Goal: Information Seeking & Learning: Learn about a topic

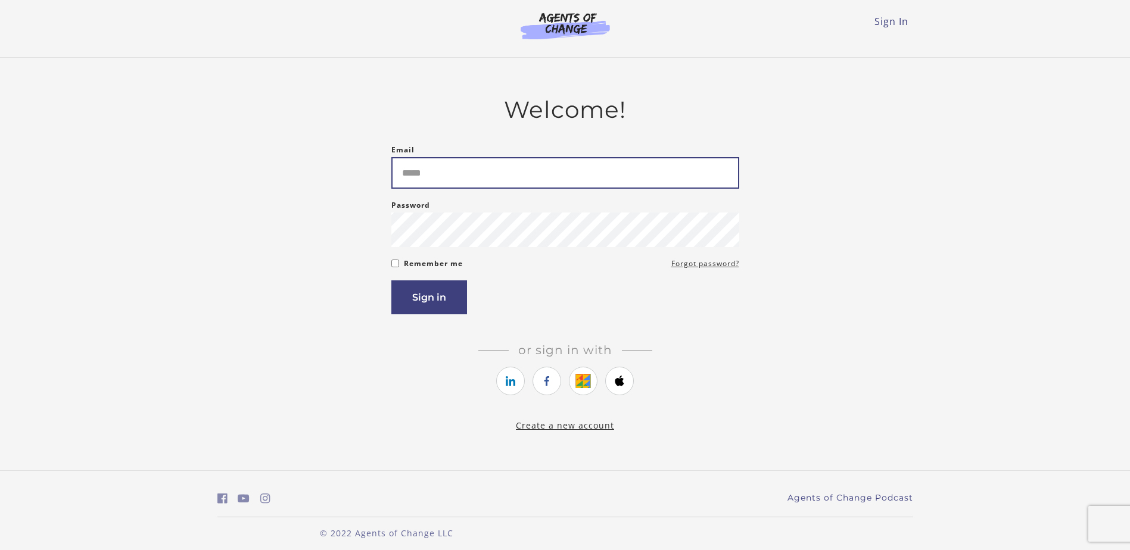
click at [445, 176] on input "Email" at bounding box center [565, 173] width 348 height 32
type input "**********"
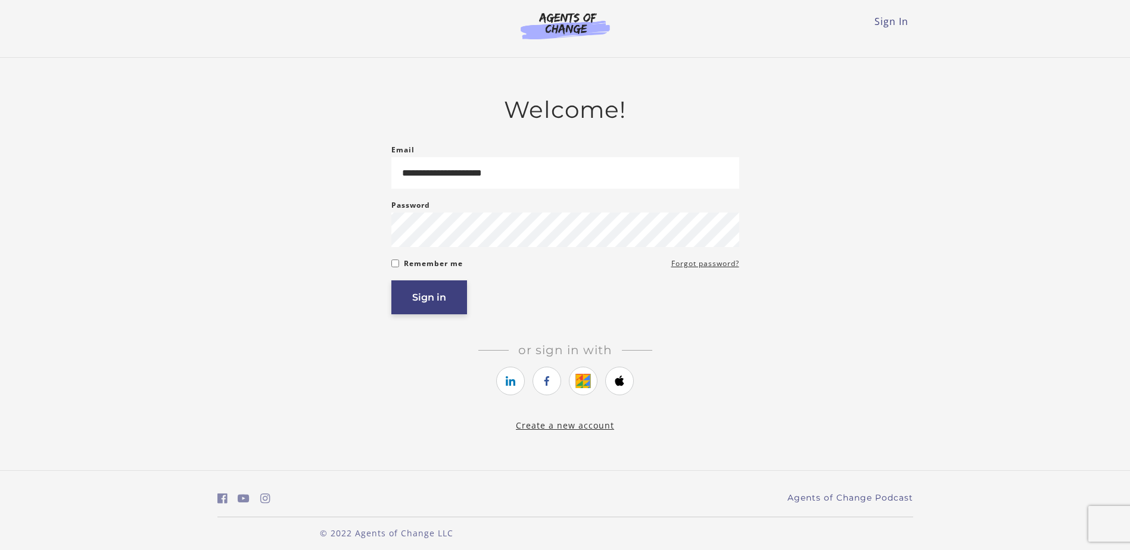
click at [422, 295] on button "Sign in" at bounding box center [429, 298] width 76 height 34
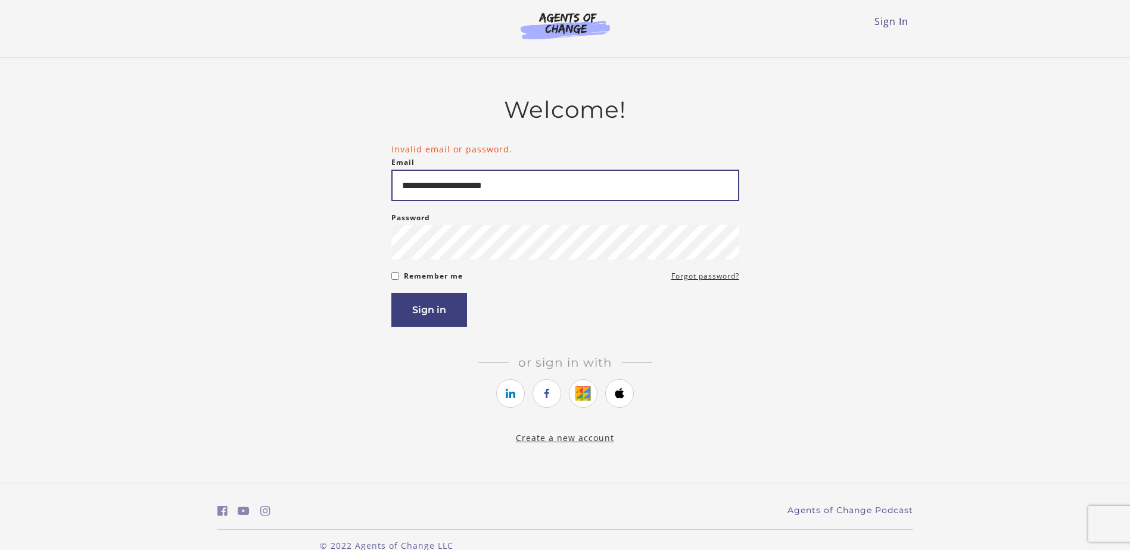
click at [403, 189] on input "**********" at bounding box center [565, 186] width 348 height 32
click at [422, 306] on button "Sign in" at bounding box center [429, 310] width 76 height 34
click at [431, 309] on button "Sign in" at bounding box center [429, 310] width 76 height 34
click at [448, 304] on button "Sign in" at bounding box center [429, 310] width 76 height 34
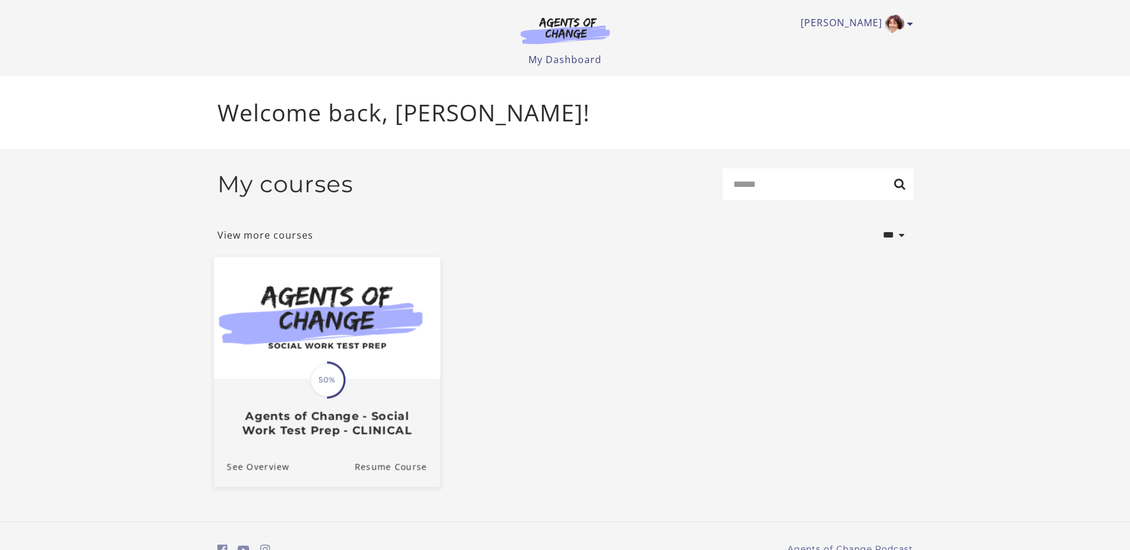
click at [329, 385] on span "50%" at bounding box center [326, 379] width 33 height 33
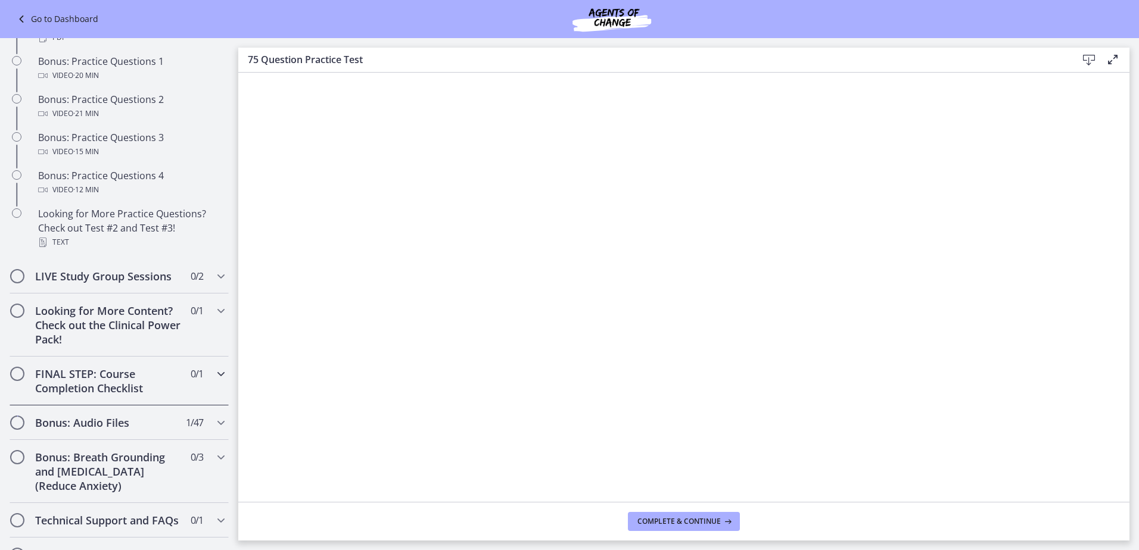
scroll to position [715, 0]
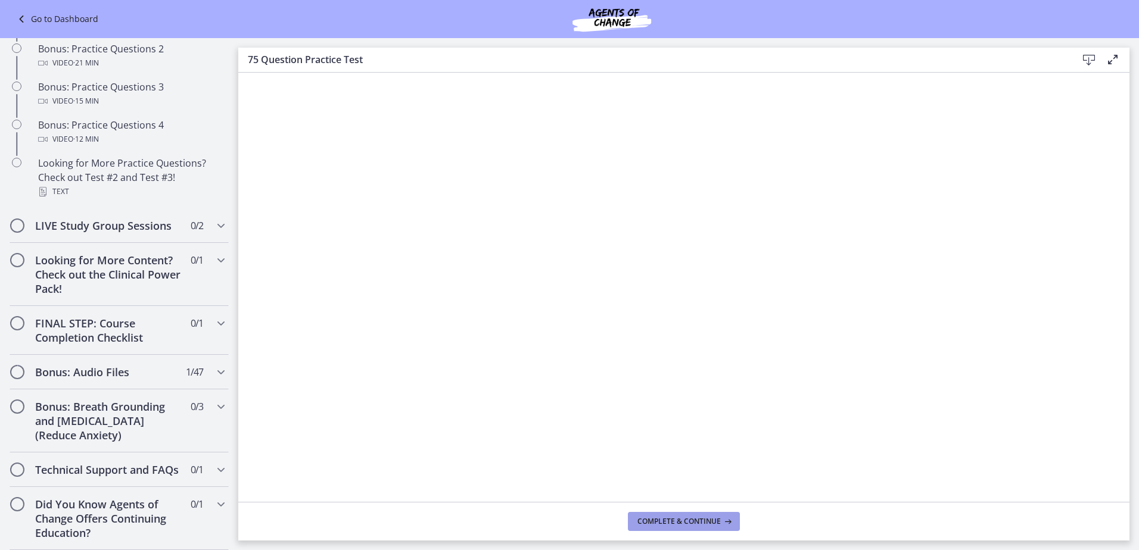
click at [682, 523] on span "Complete & continue" at bounding box center [678, 522] width 83 height 10
click at [720, 522] on span "Complete & continue" at bounding box center [678, 522] width 83 height 10
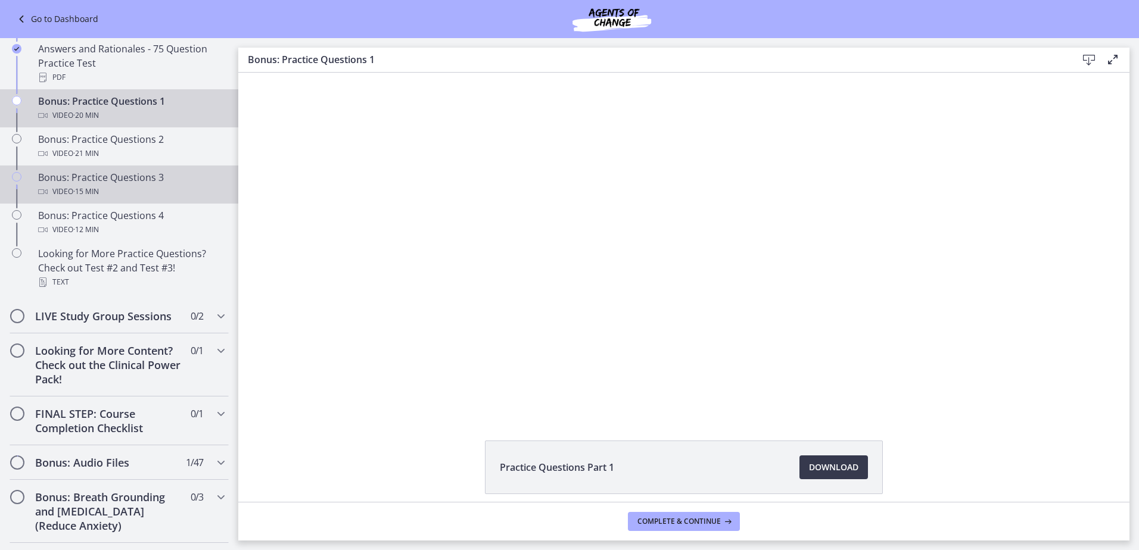
scroll to position [437, 0]
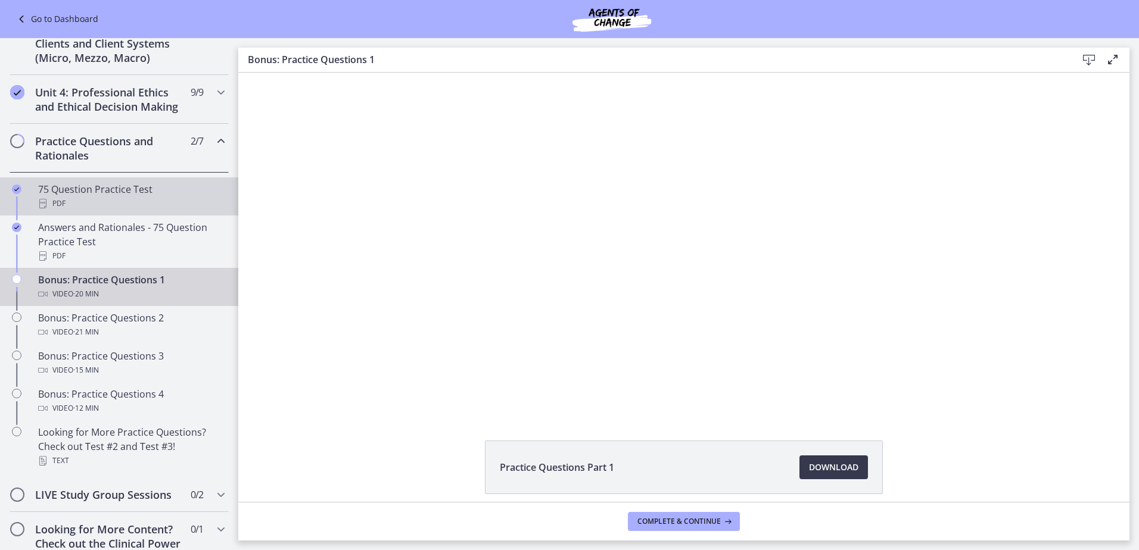
click at [100, 207] on div "75 Question Practice Test PDF" at bounding box center [131, 196] width 186 height 29
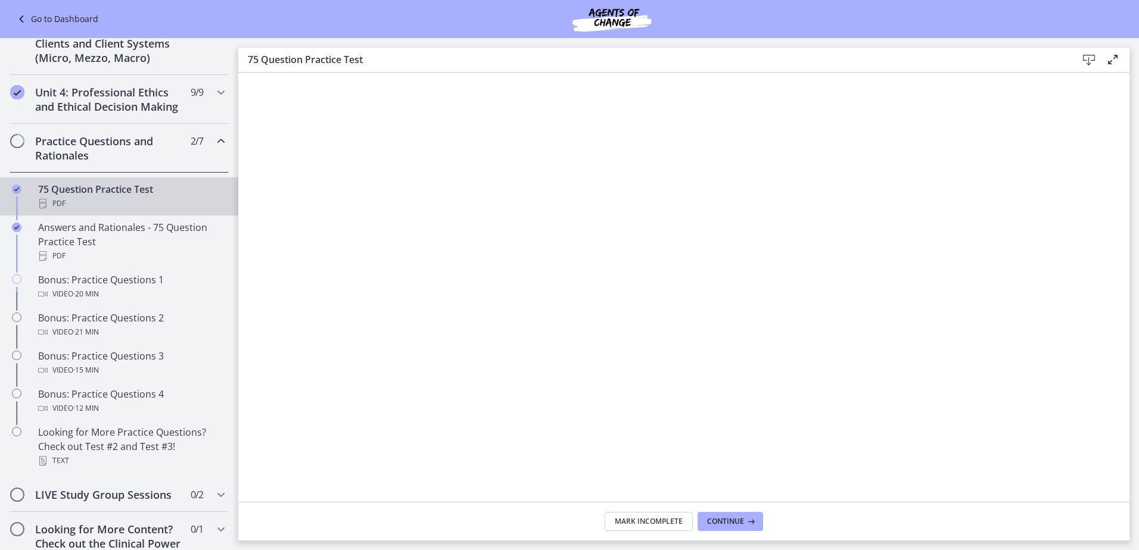
click at [1090, 61] on icon at bounding box center [1089, 60] width 14 height 14
click at [86, 209] on div "75 Question Practice Test PDF" at bounding box center [131, 196] width 186 height 29
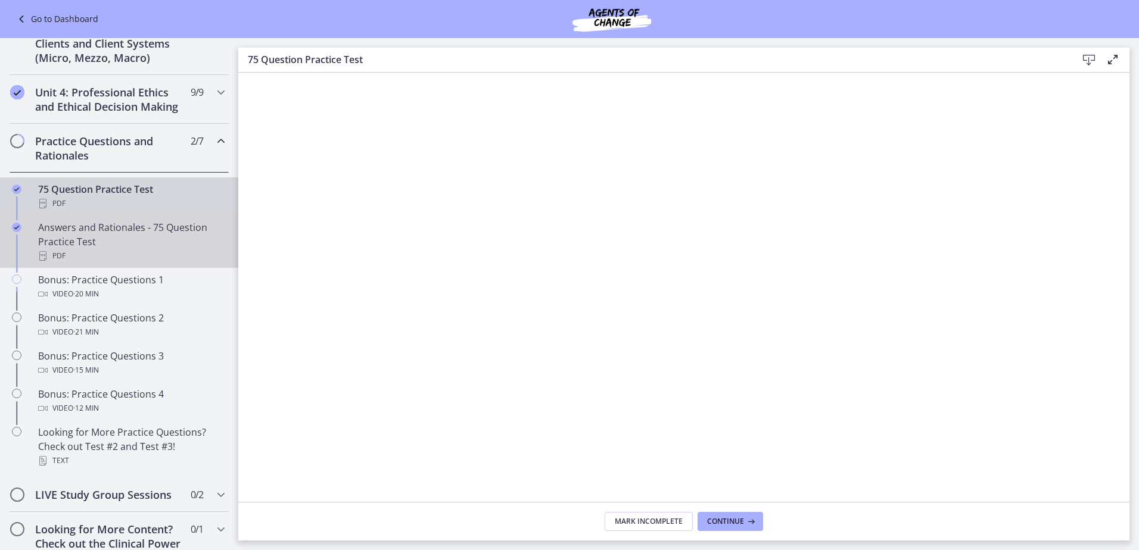
click at [83, 251] on div "Answers and Rationales - 75 Question Practice Test PDF" at bounding box center [131, 241] width 186 height 43
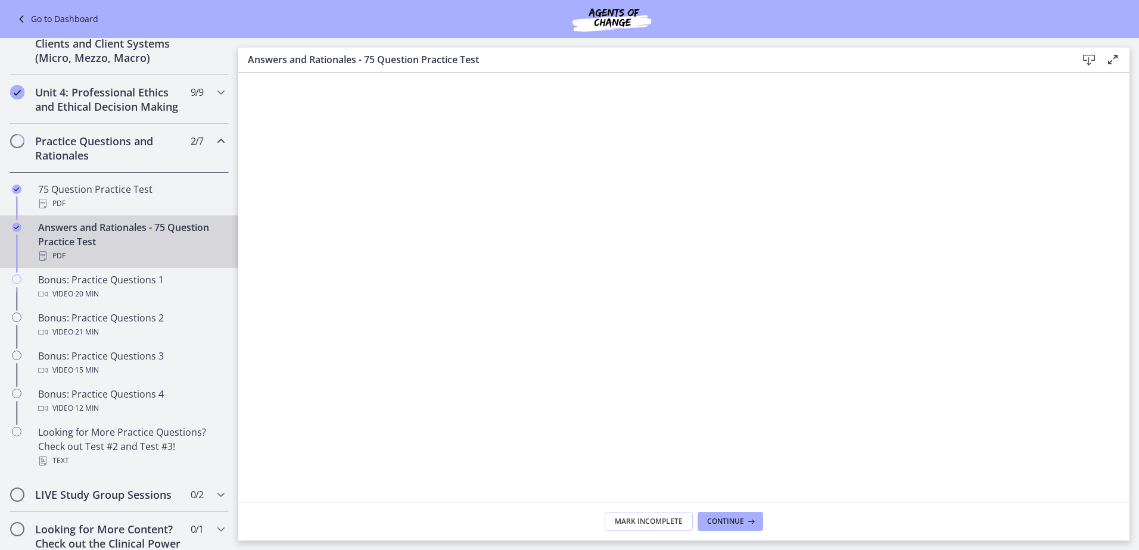
click at [1087, 60] on icon at bounding box center [1089, 60] width 14 height 14
click at [731, 517] on span "Continue" at bounding box center [725, 522] width 37 height 10
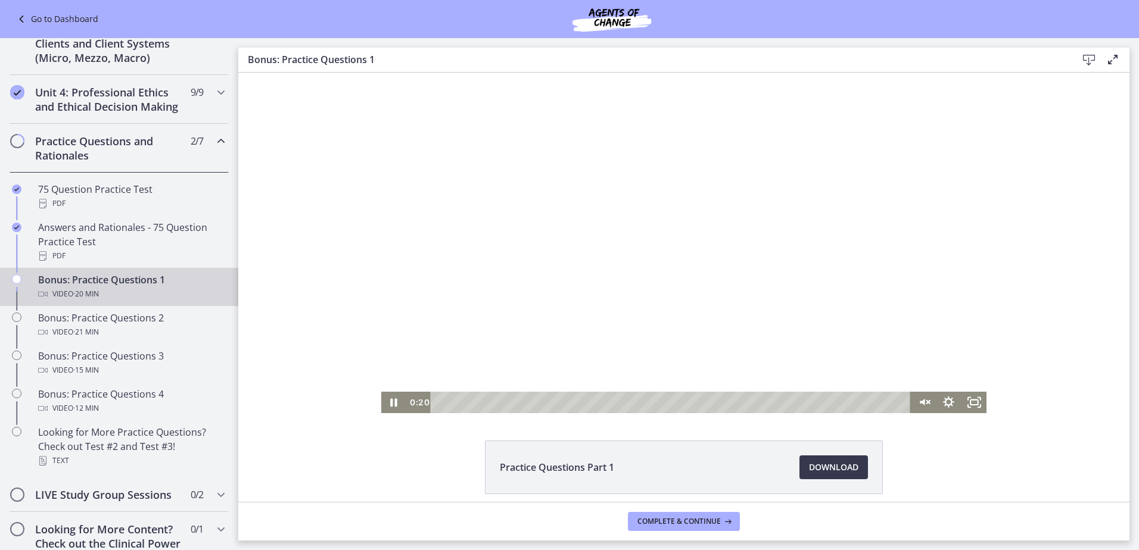
scroll to position [49, 0]
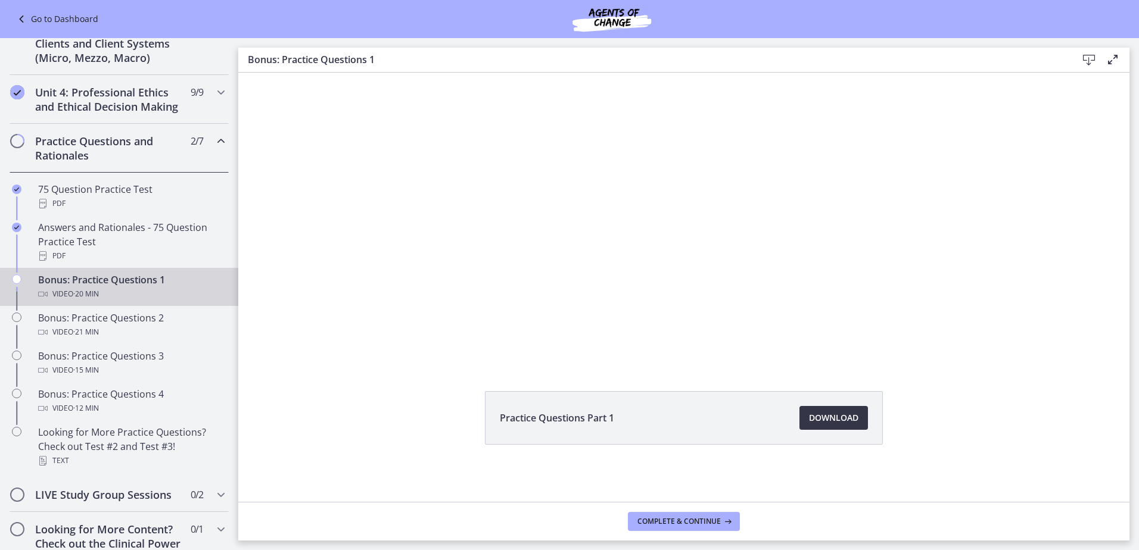
click at [844, 418] on span "Download Opens in a new window" at bounding box center [833, 418] width 49 height 14
click at [113, 412] on div "Bonus: Practice Questions 4 Video · 12 min" at bounding box center [131, 401] width 186 height 29
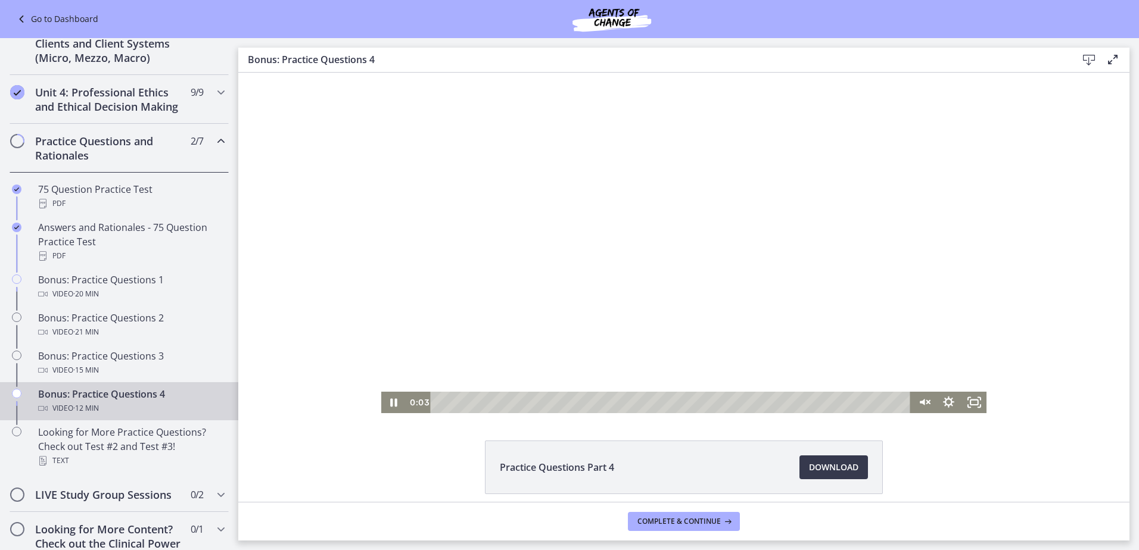
scroll to position [49, 0]
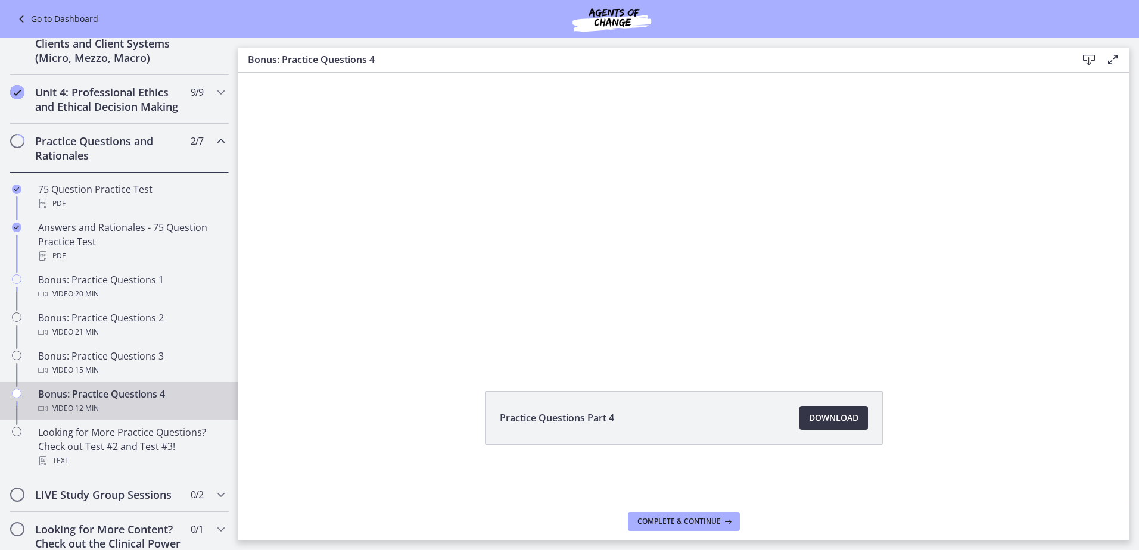
click at [824, 413] on span "Download Opens in a new window" at bounding box center [833, 418] width 49 height 14
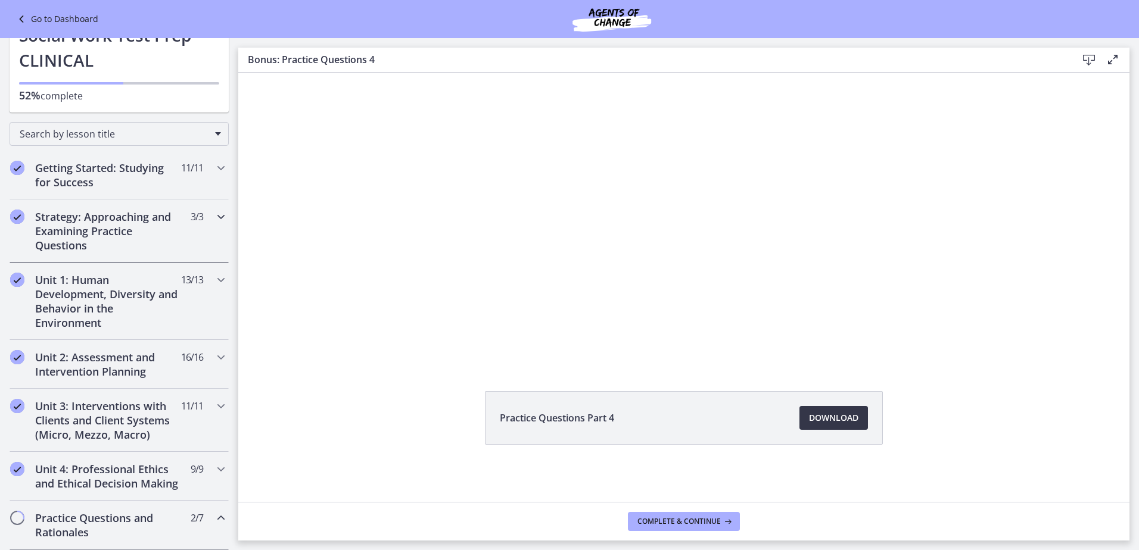
scroll to position [0, 0]
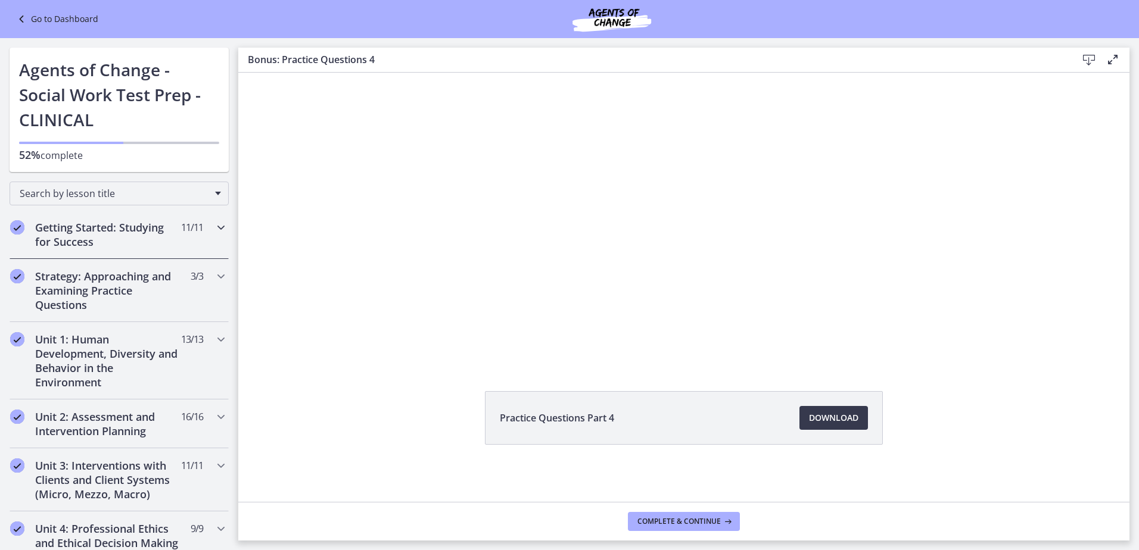
click at [214, 231] on icon "Chapters" at bounding box center [221, 227] width 14 height 14
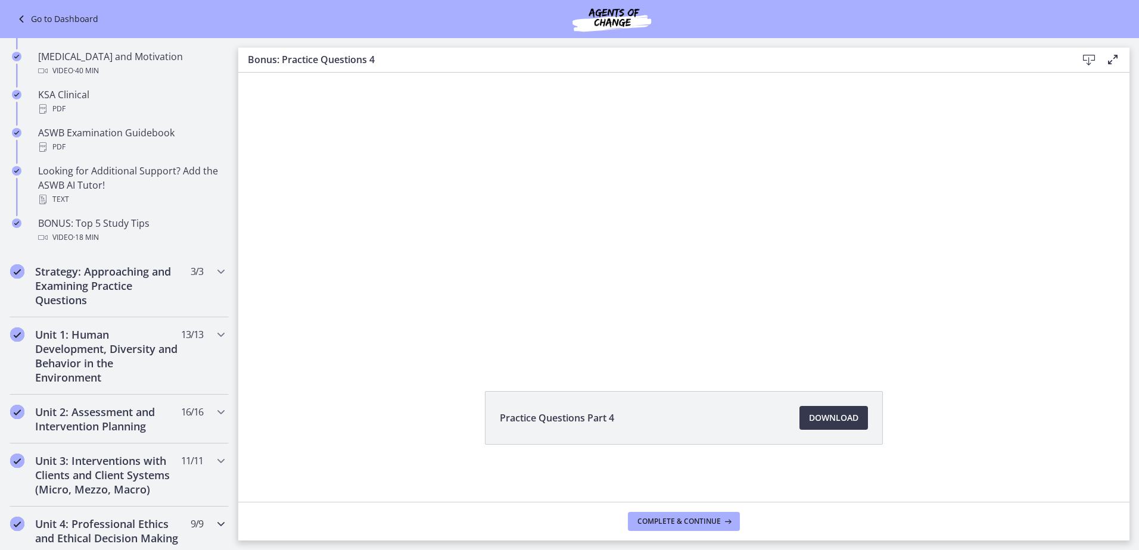
scroll to position [655, 0]
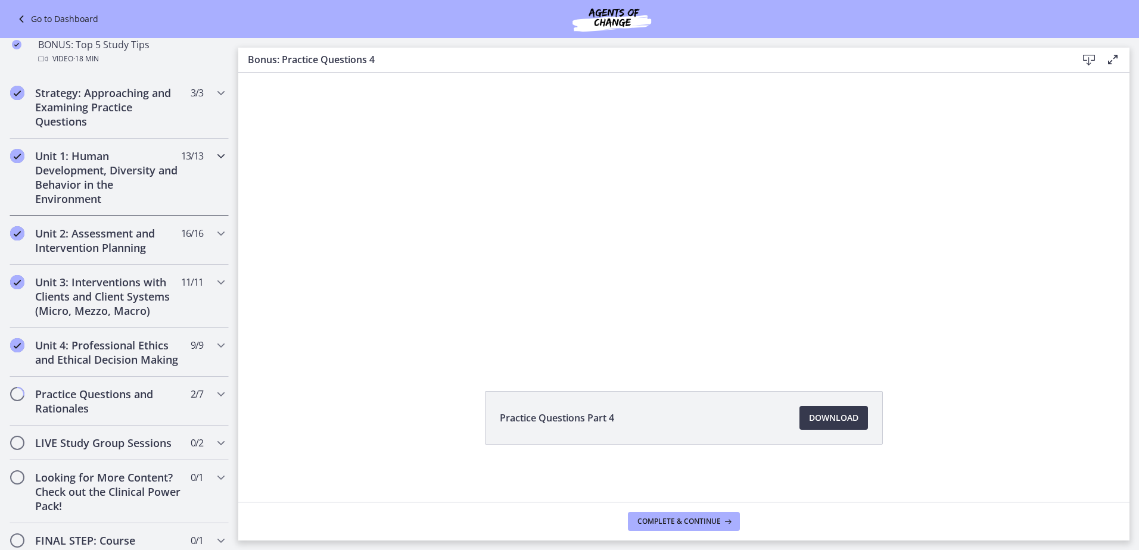
click at [214, 158] on icon "Chapters" at bounding box center [221, 156] width 14 height 14
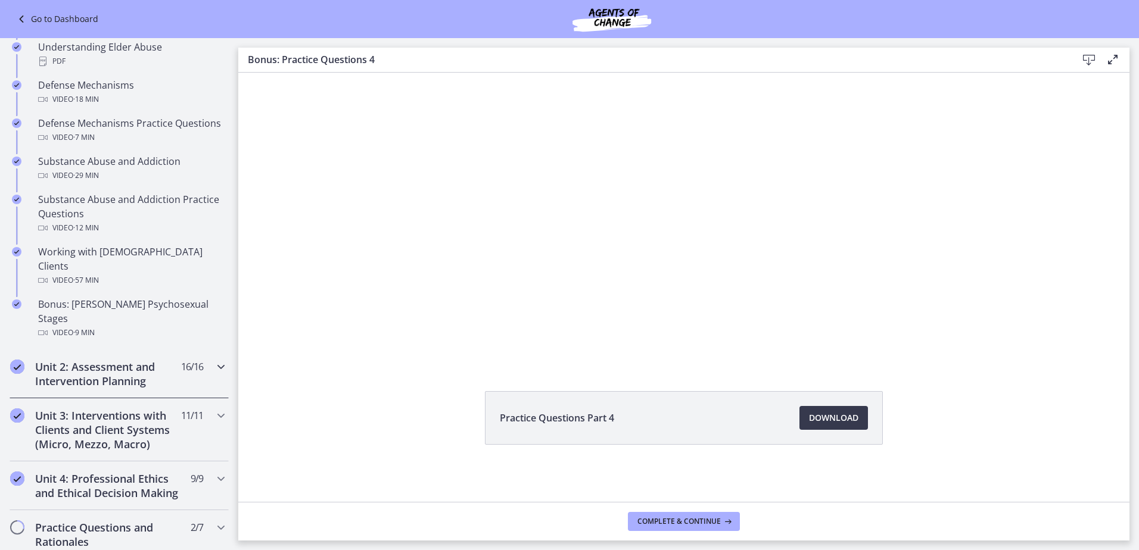
scroll to position [774, 0]
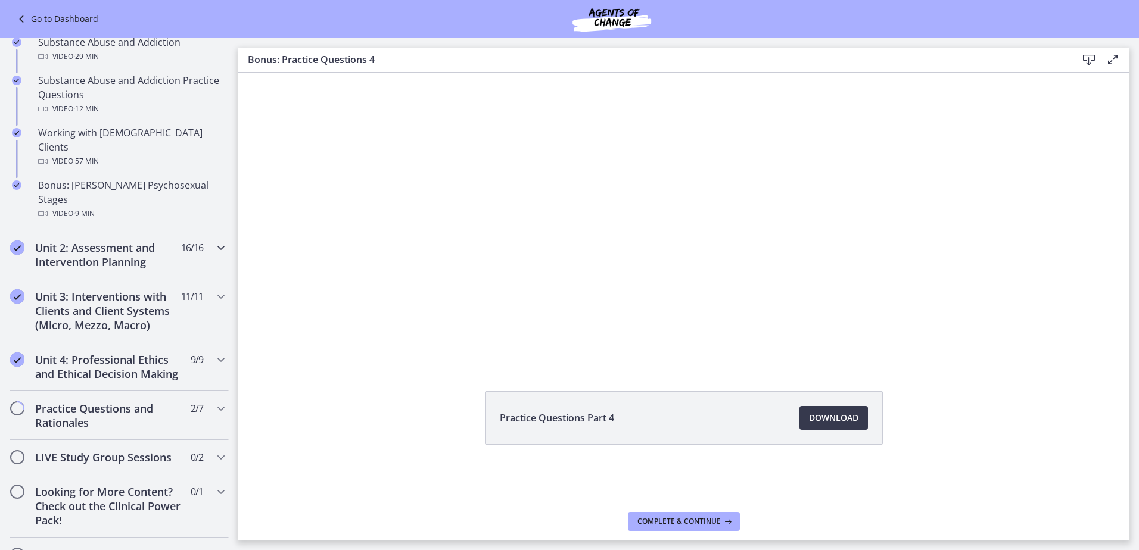
click at [214, 241] on icon "Chapters" at bounding box center [221, 248] width 14 height 14
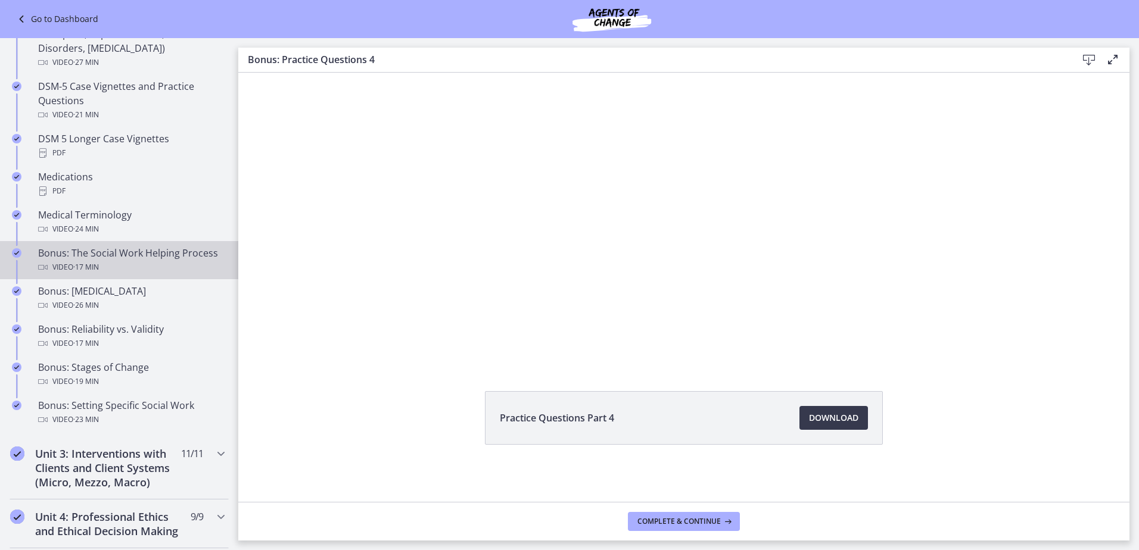
click at [120, 260] on div "Video · 17 min" at bounding box center [131, 267] width 186 height 14
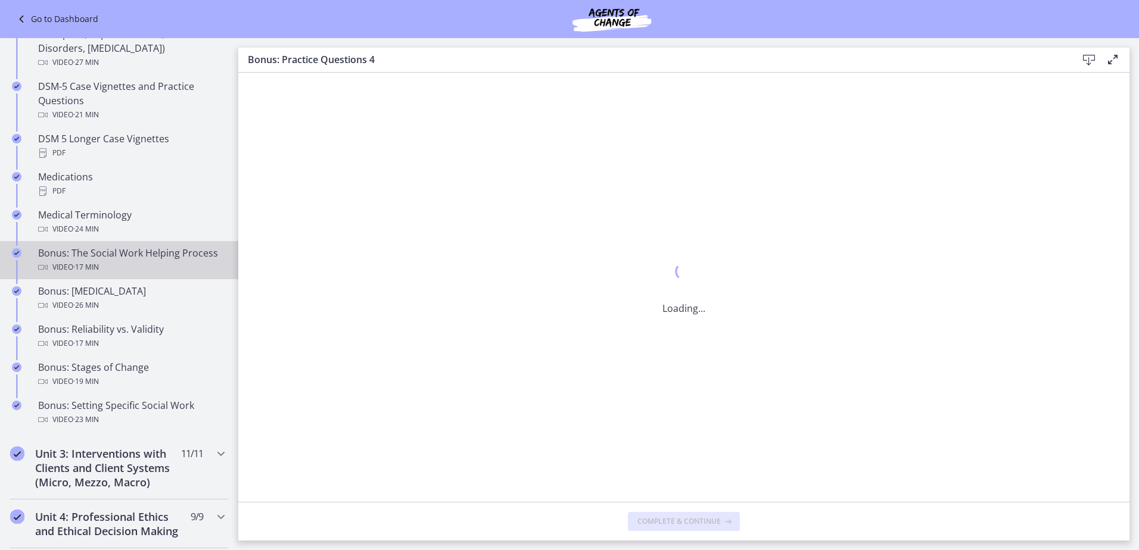
scroll to position [0, 0]
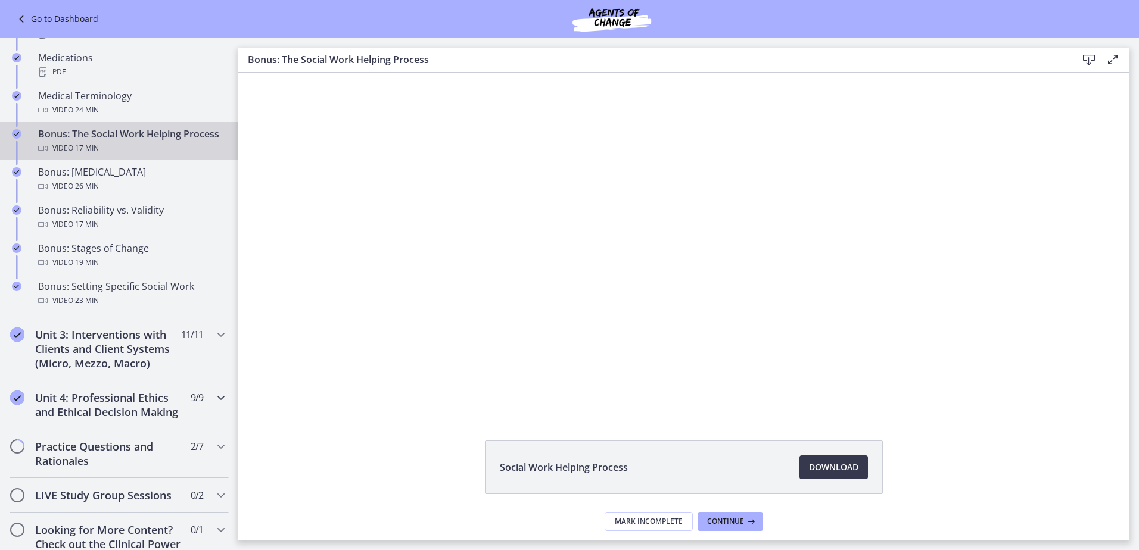
click at [214, 405] on icon "Chapters" at bounding box center [221, 398] width 14 height 14
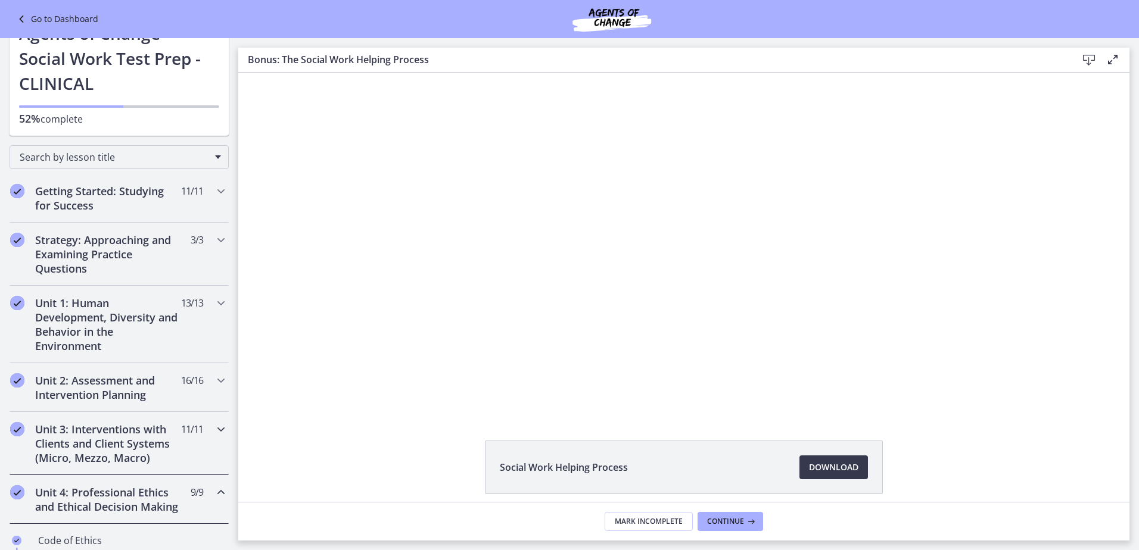
scroll to position [334, 0]
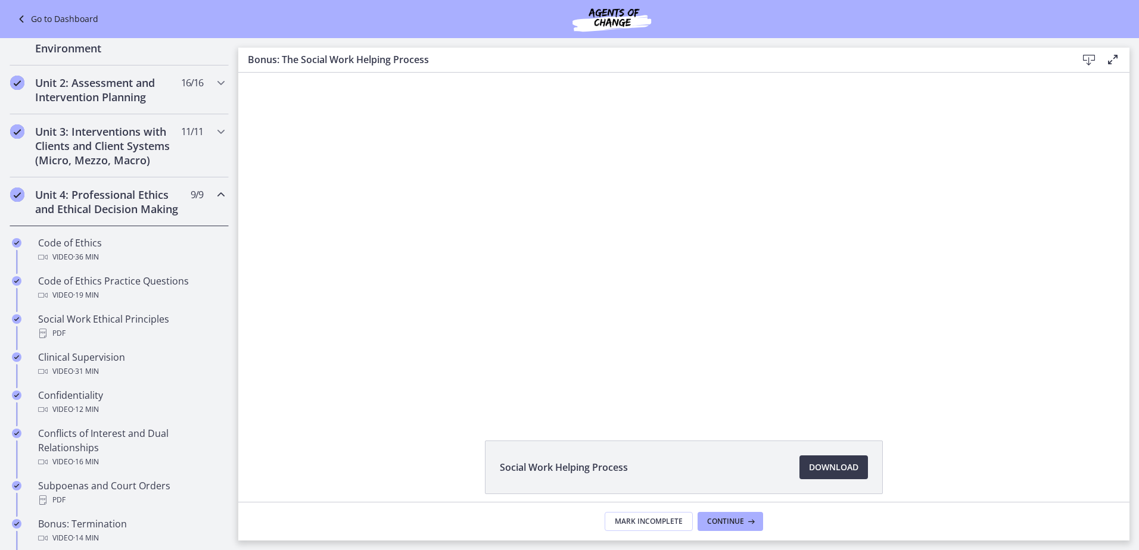
click at [201, 200] on div "Unit 4: Professional Ethics and Ethical Decision Making 9 / 9 Completed" at bounding box center [119, 202] width 219 height 49
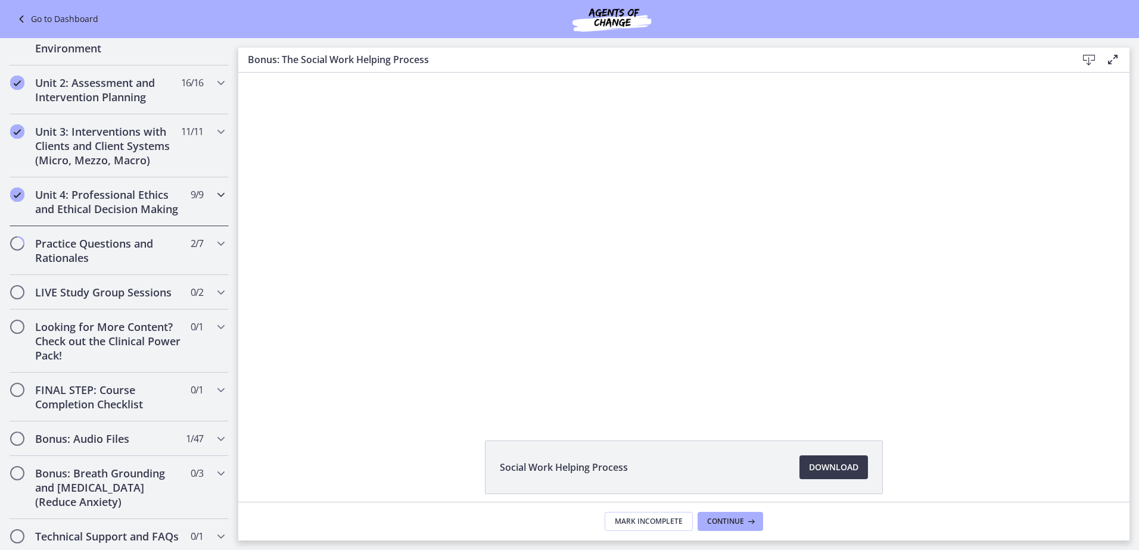
scroll to position [155, 0]
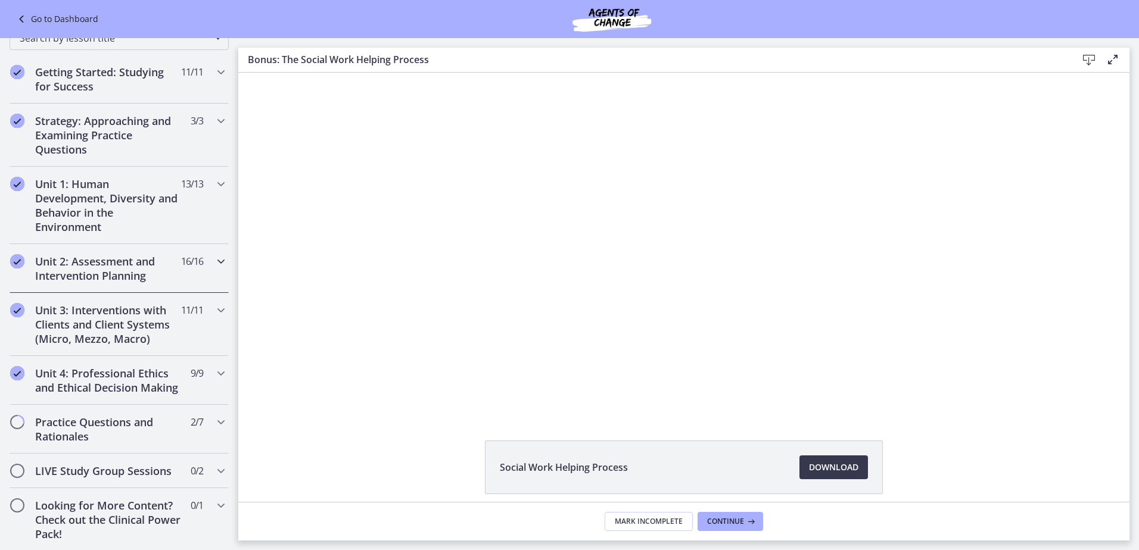
click at [163, 278] on h2 "Unit 2: Assessment and Intervention Planning" at bounding box center [107, 268] width 145 height 29
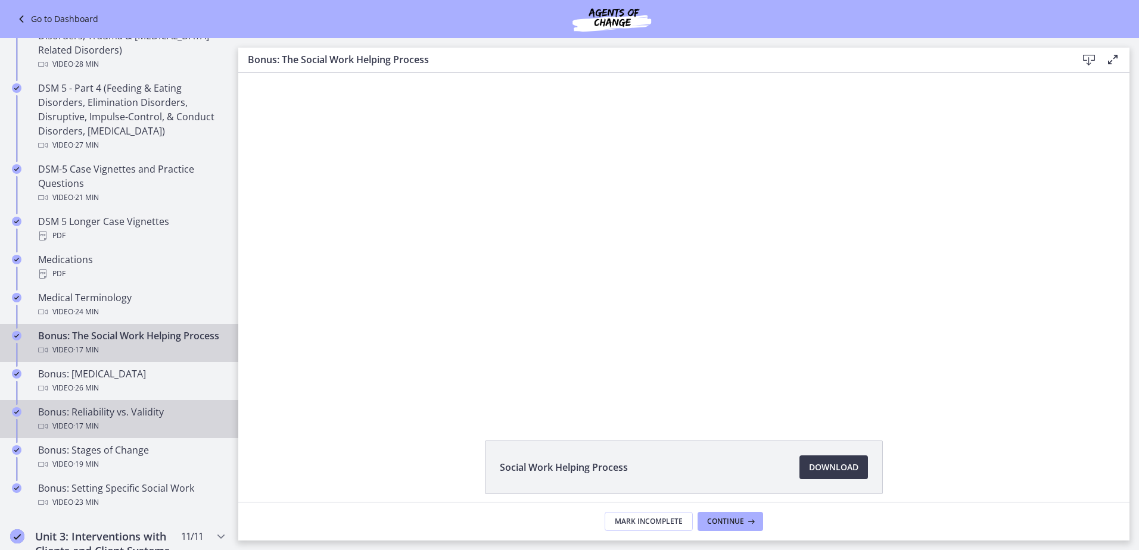
scroll to position [870, 0]
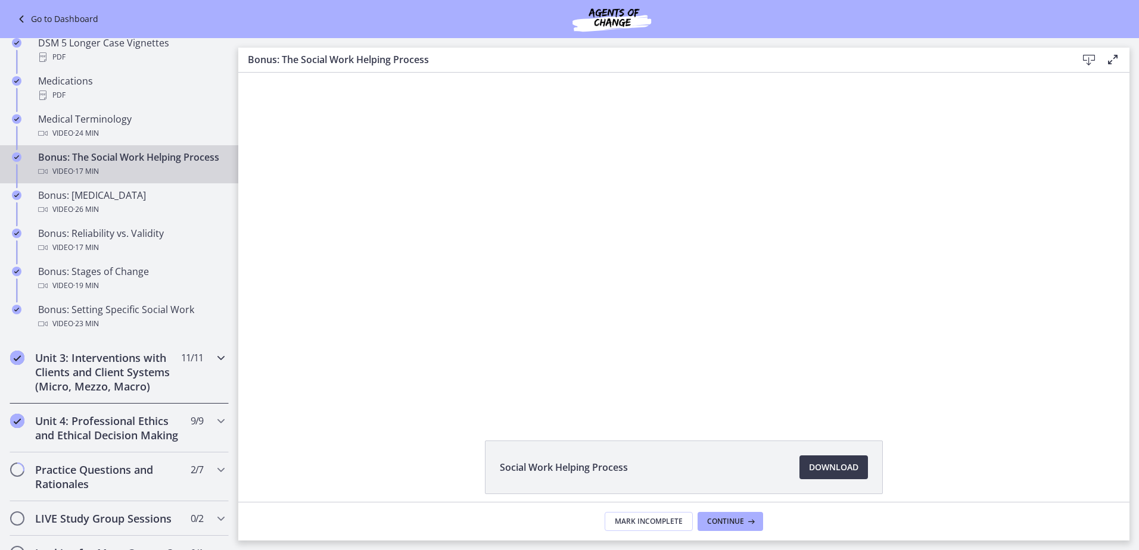
click at [215, 365] on icon "Chapters" at bounding box center [221, 358] width 14 height 14
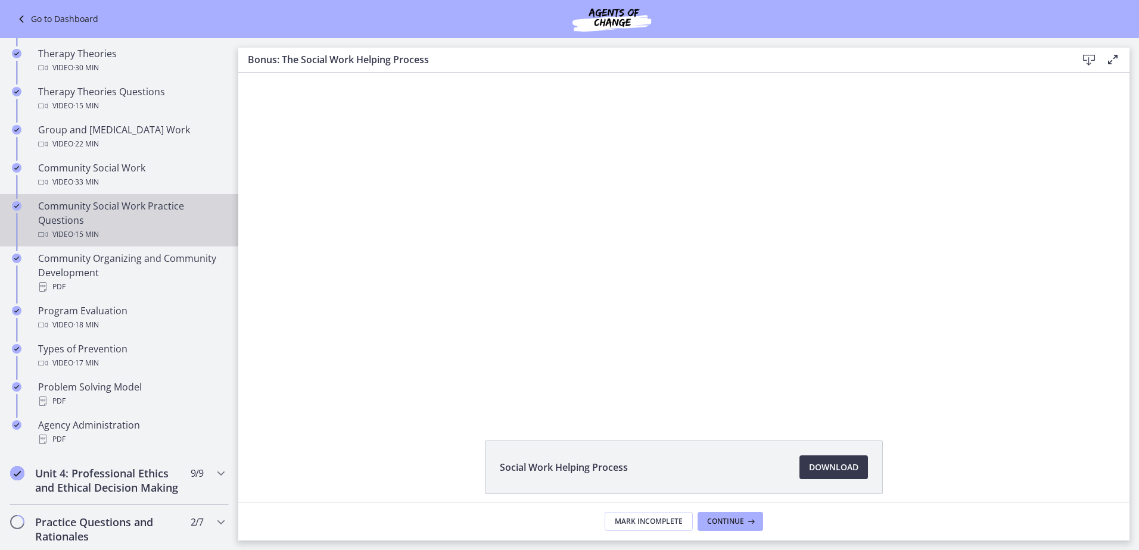
scroll to position [334, 0]
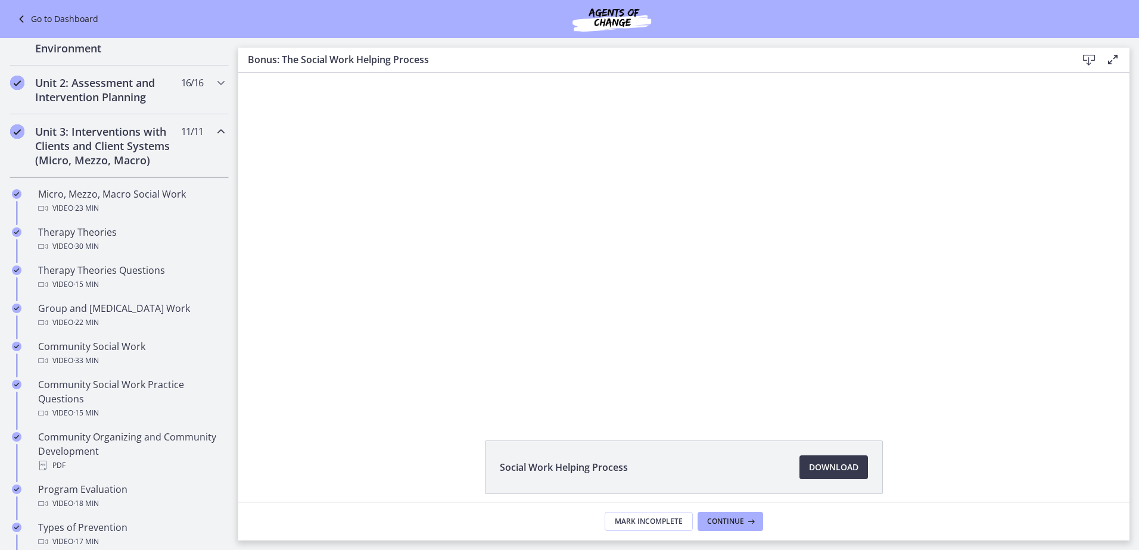
click at [198, 131] on div "Unit 3: Interventions with Clients and Client Systems (Micro, Mezzo, Macro) 11 …" at bounding box center [119, 145] width 219 height 63
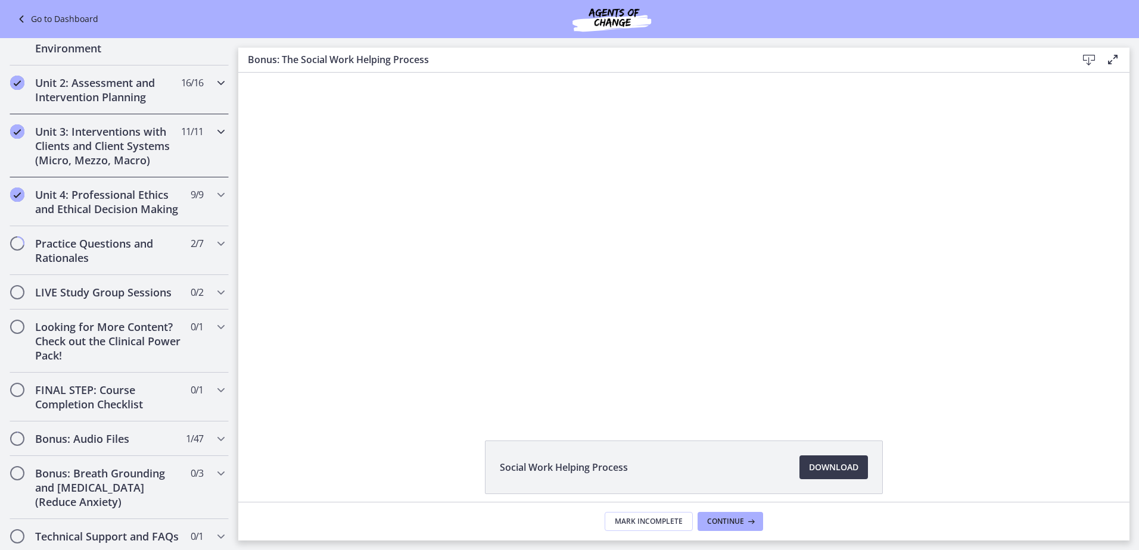
scroll to position [275, 0]
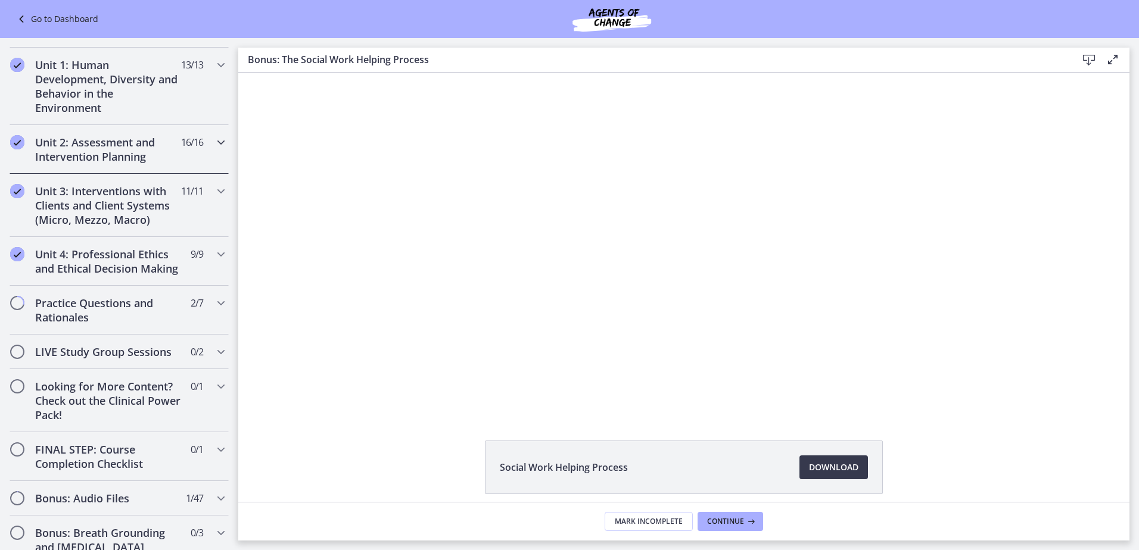
click at [214, 142] on icon "Chapters" at bounding box center [221, 142] width 14 height 14
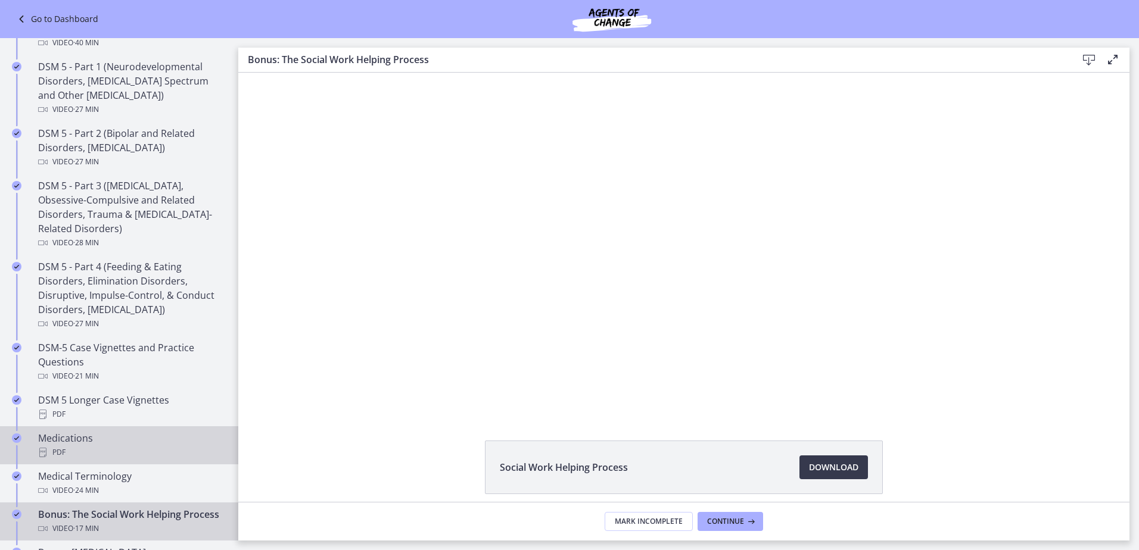
scroll to position [573, 0]
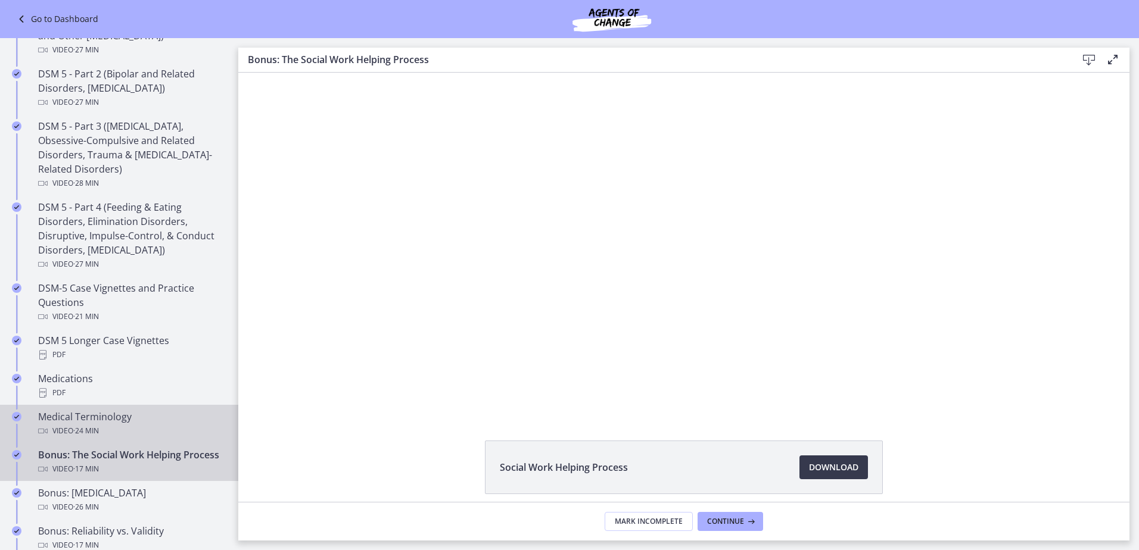
click at [101, 419] on div "Medical Terminology Video · 24 min" at bounding box center [131, 424] width 186 height 29
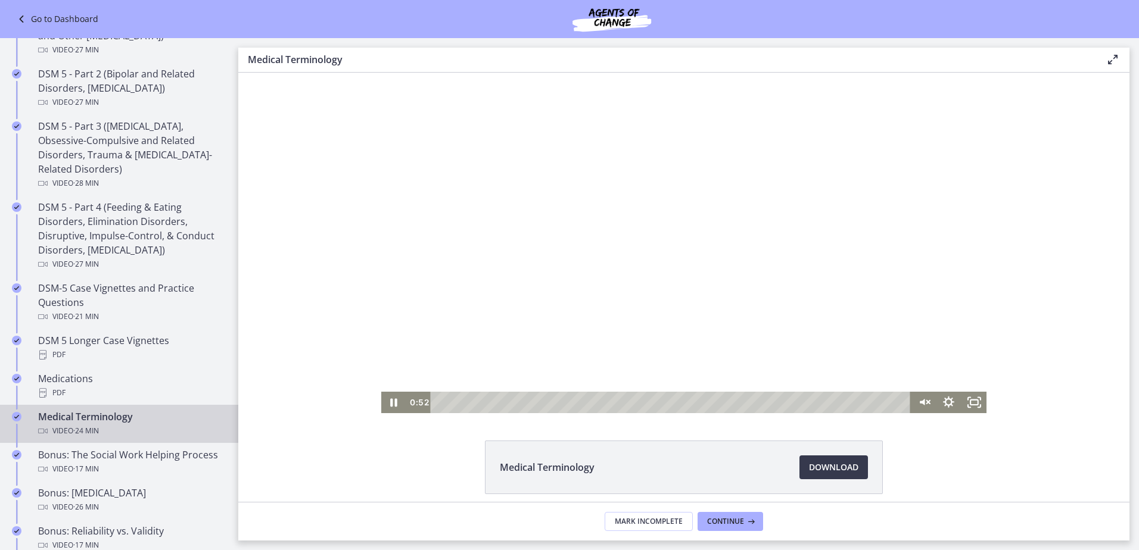
scroll to position [49, 0]
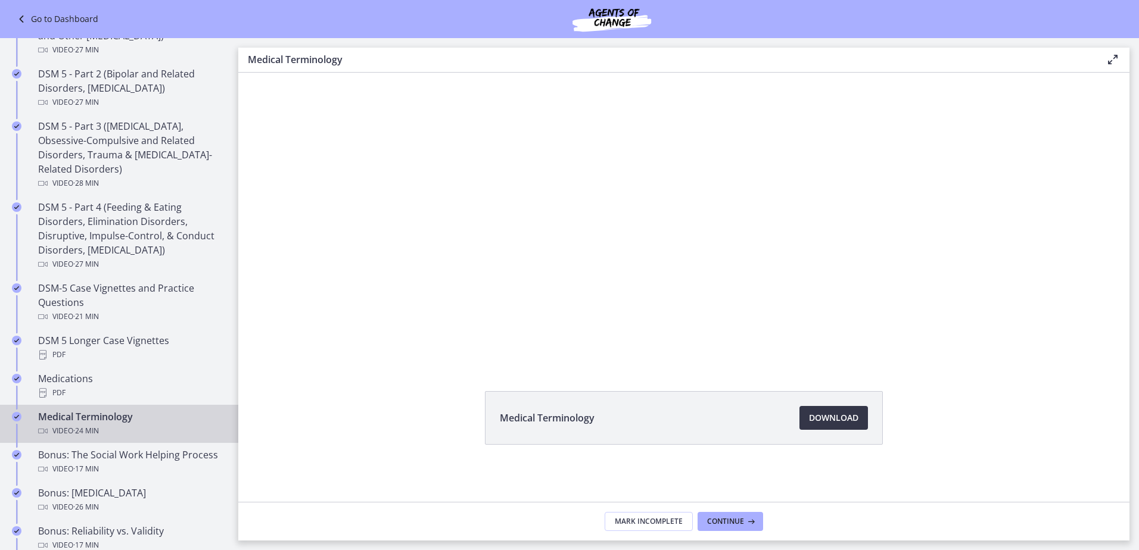
click at [831, 423] on span "Download Opens in a new window" at bounding box center [833, 418] width 49 height 14
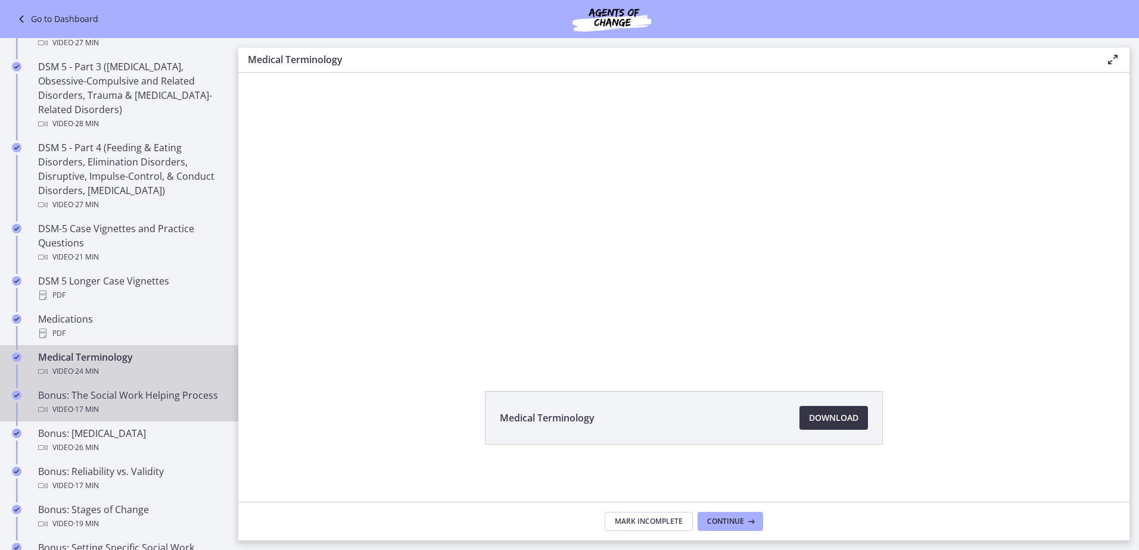
scroll to position [692, 0]
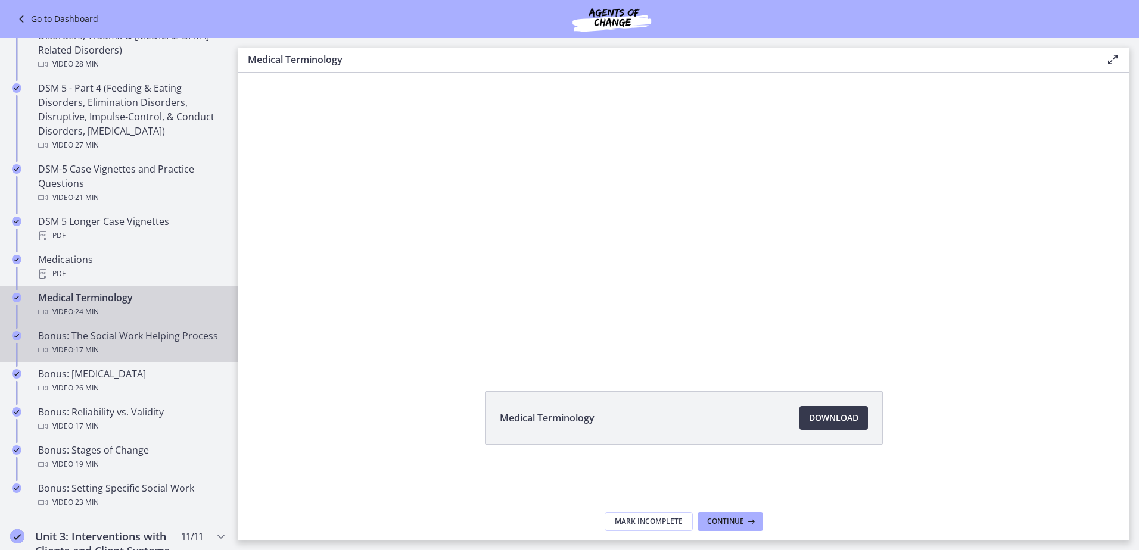
drag, startPoint x: 79, startPoint y: 337, endPoint x: 98, endPoint y: 337, distance: 19.1
click at [79, 337] on div "Bonus: The Social Work Helping Process Video · 17 min" at bounding box center [131, 343] width 186 height 29
